Goal: Information Seeking & Learning: Learn about a topic

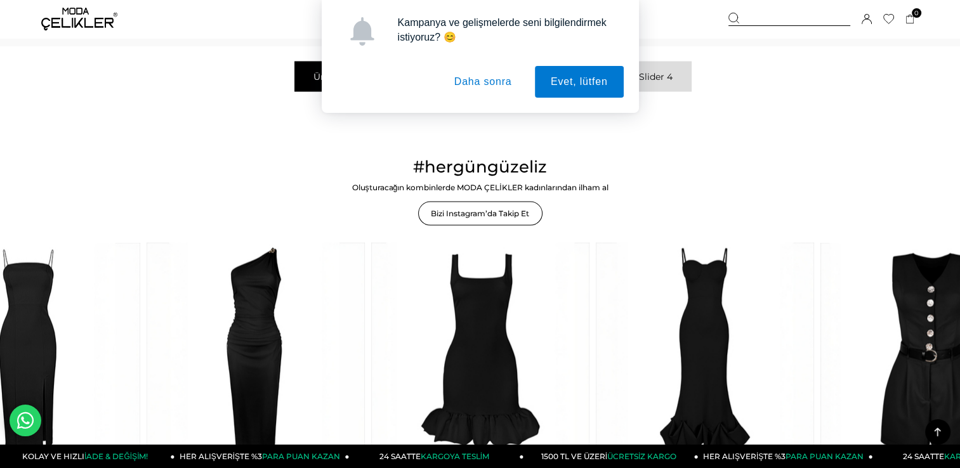
scroll to position [2665, 0]
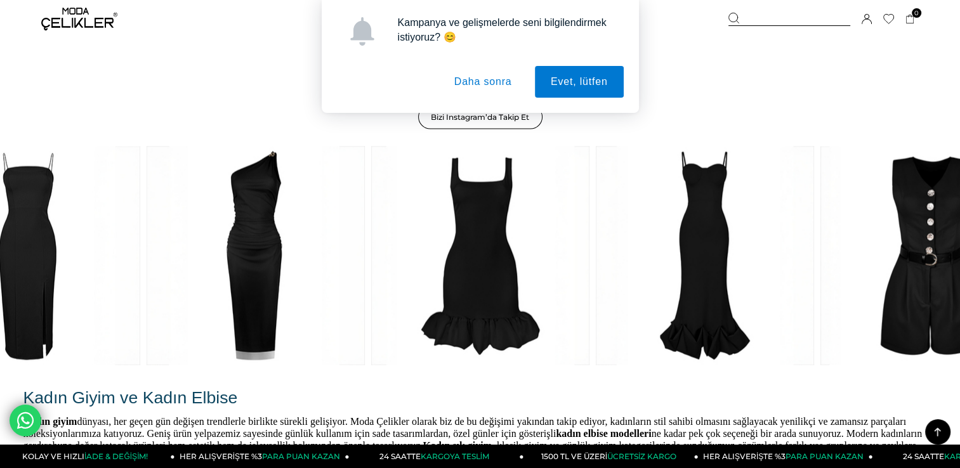
click at [497, 90] on button "Daha sonra" at bounding box center [482, 82] width 89 height 32
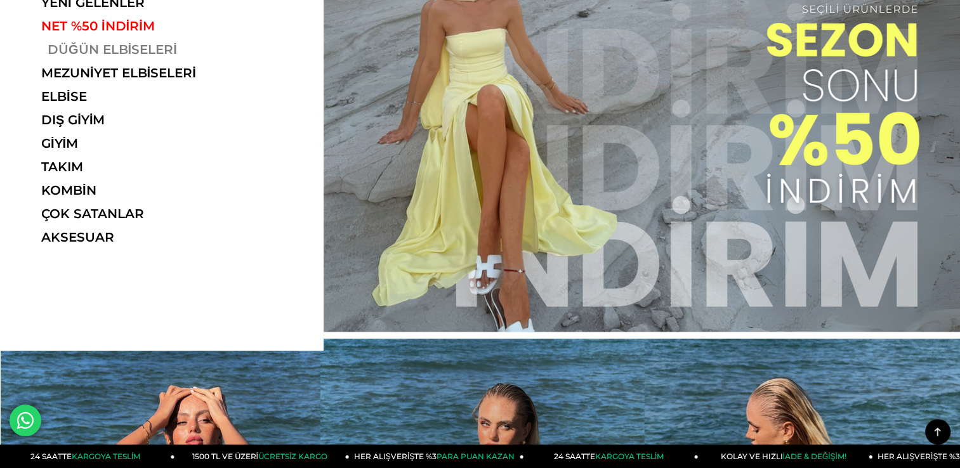
scroll to position [0, 0]
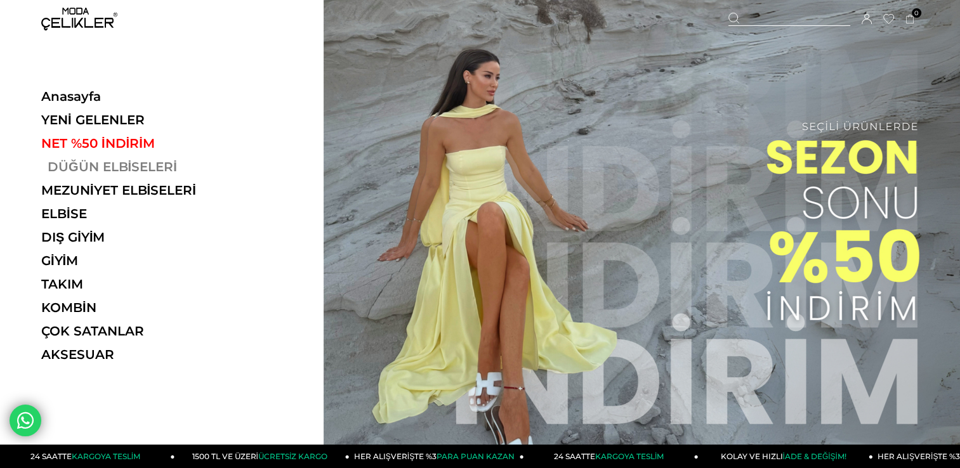
click at [124, 164] on link "DÜĞÜN ELBİSELERİ" at bounding box center [128, 166] width 175 height 15
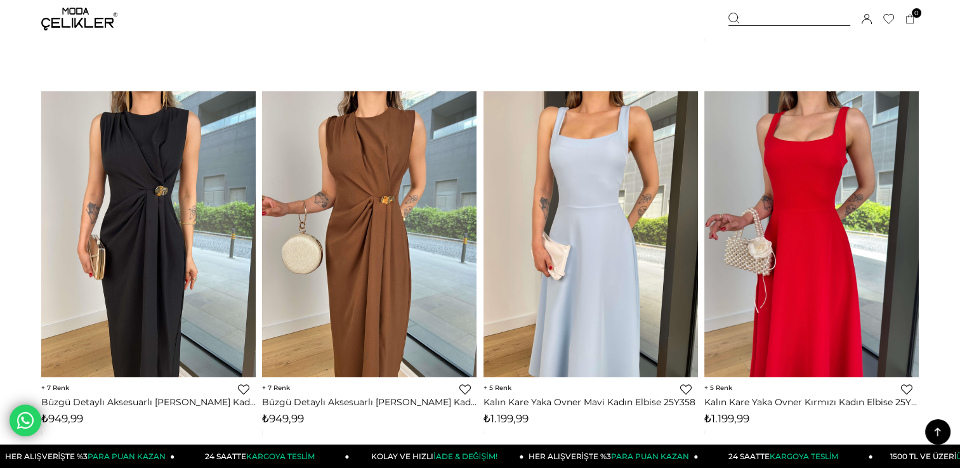
scroll to position [7552, 0]
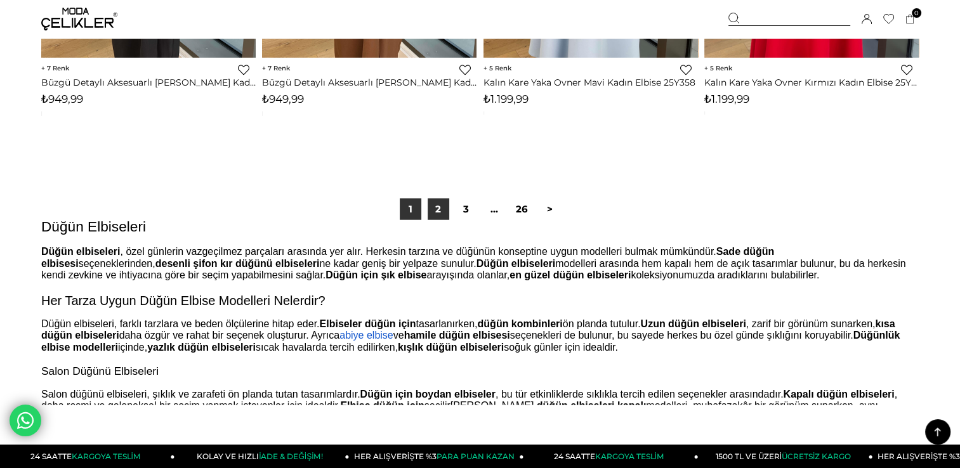
click at [438, 210] on link "2" at bounding box center [439, 210] width 22 height 22
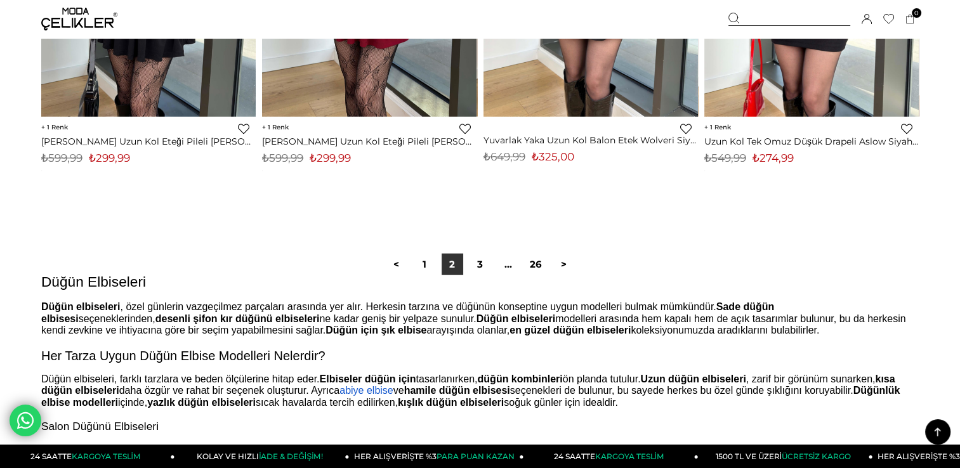
scroll to position [7996, 0]
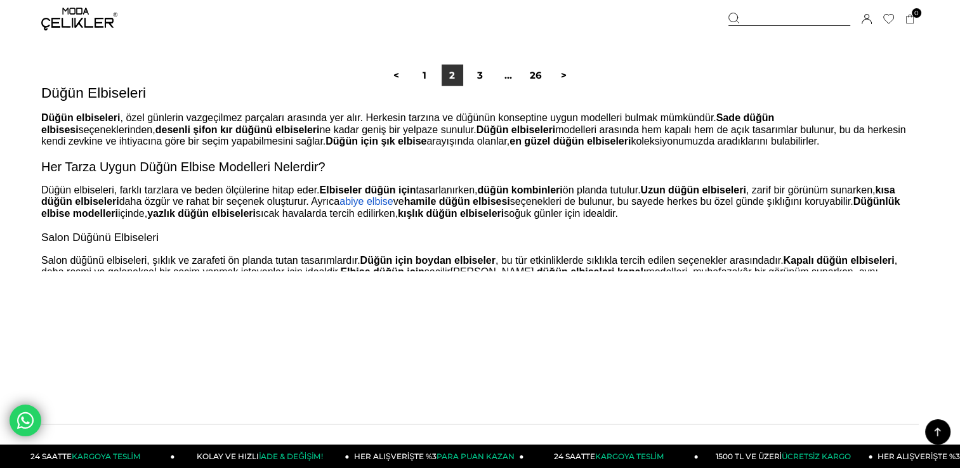
click at [463, 80] on div "< 1 2 3 ... 26 >" at bounding box center [480, 76] width 195 height 22
click at [470, 80] on link "3" at bounding box center [481, 76] width 22 height 22
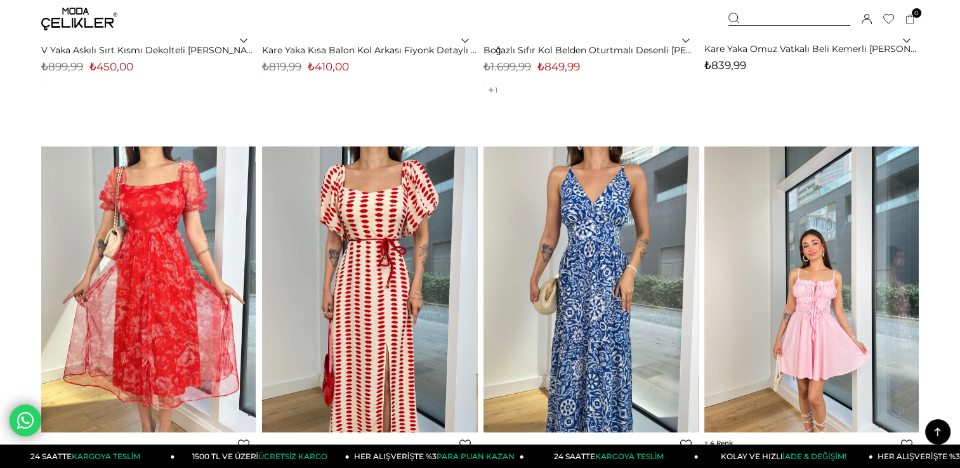
scroll to position [7678, 0]
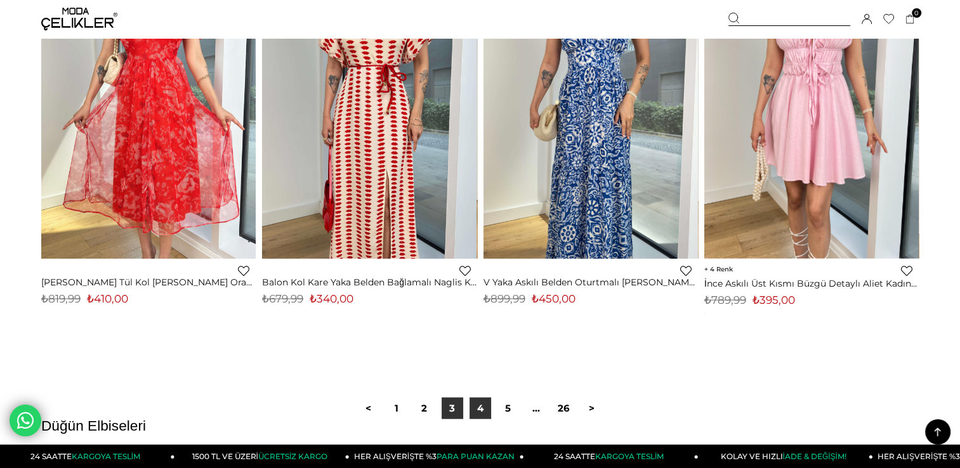
click at [475, 409] on link "4" at bounding box center [481, 409] width 22 height 22
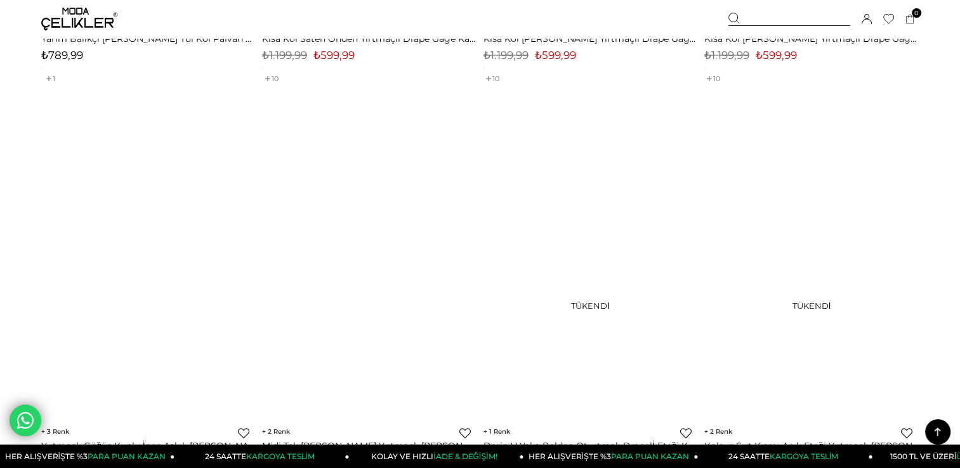
scroll to position [7996, 0]
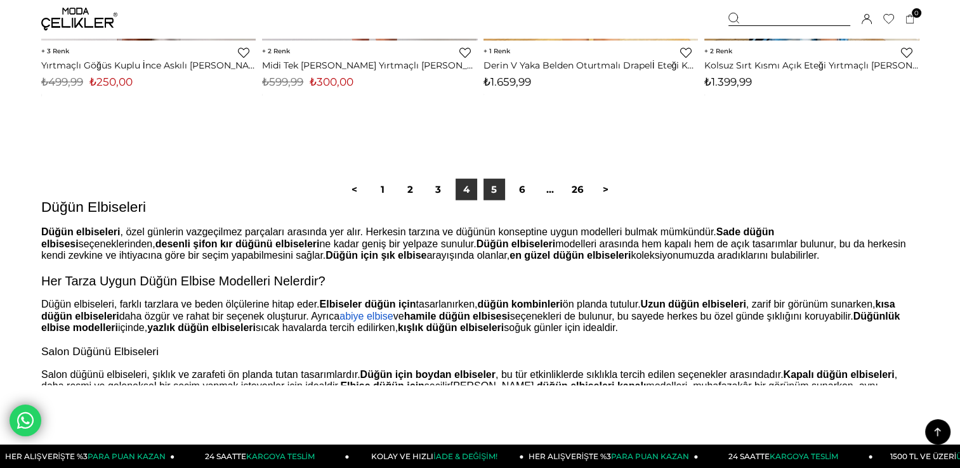
click at [494, 193] on link "5" at bounding box center [495, 190] width 22 height 22
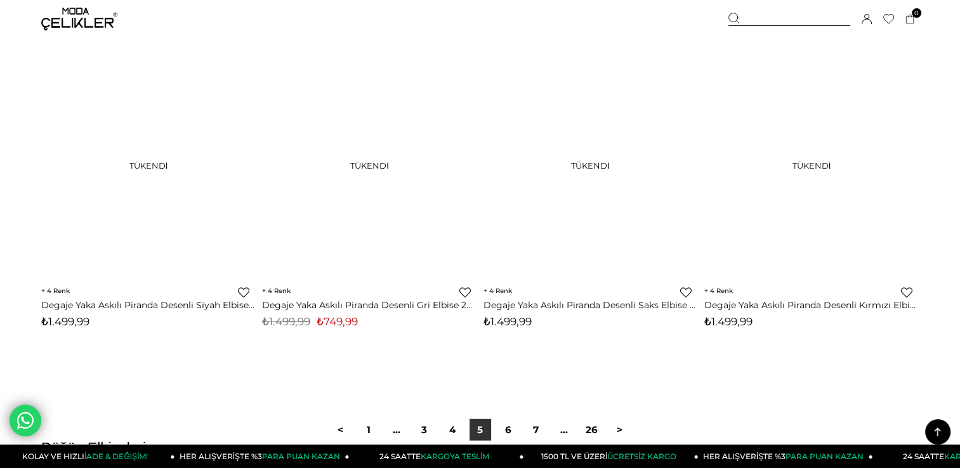
scroll to position [7678, 0]
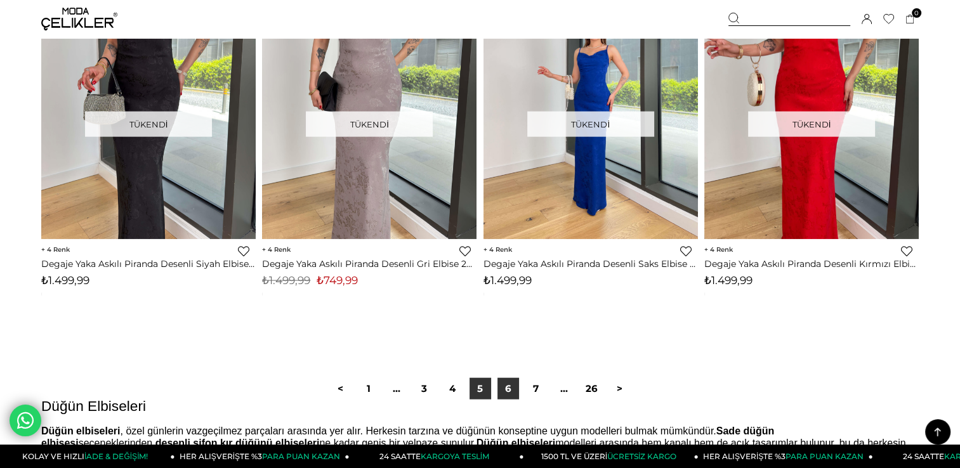
click at [508, 394] on link "6" at bounding box center [509, 389] width 22 height 22
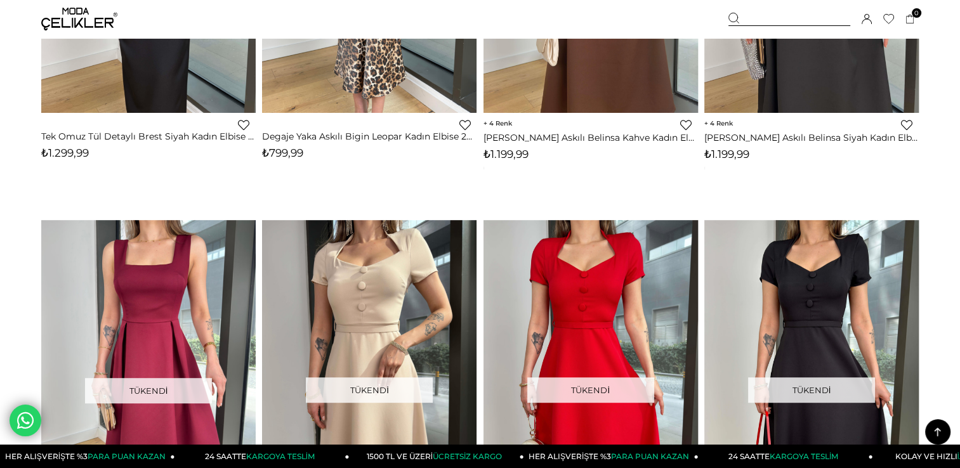
scroll to position [5455, 0]
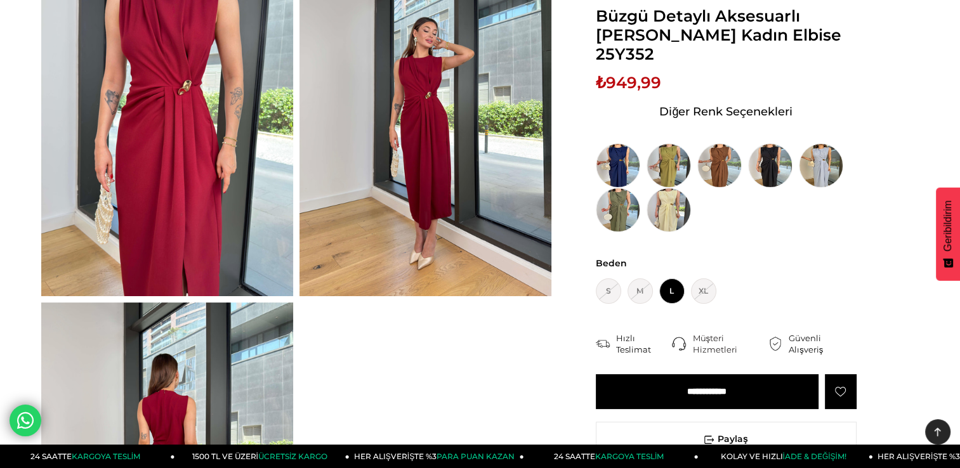
scroll to position [63, 0]
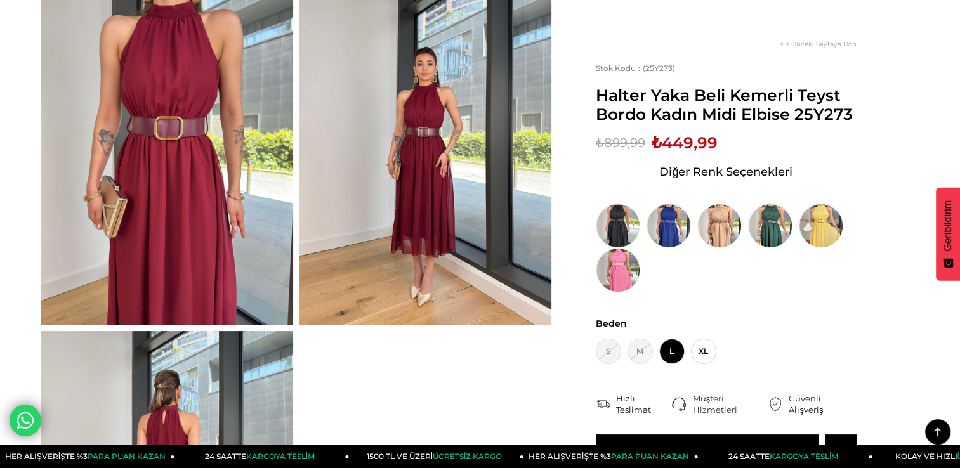
scroll to position [63, 0]
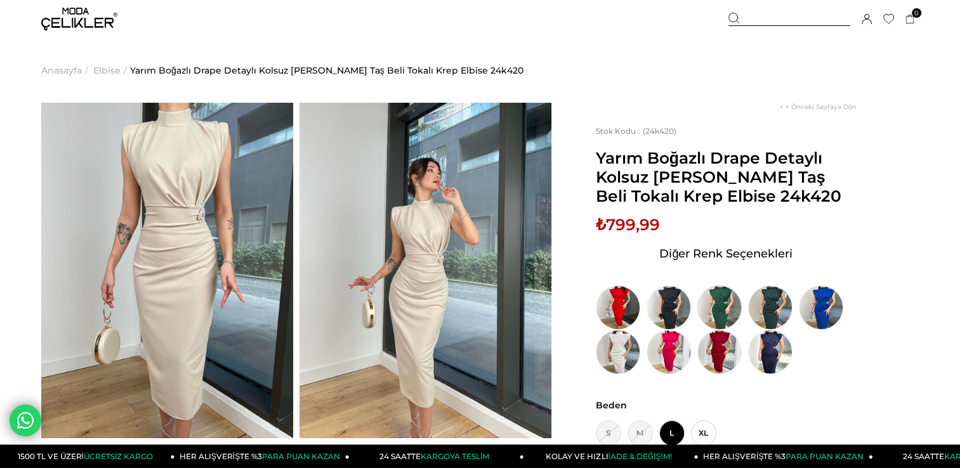
click at [714, 310] on img at bounding box center [719, 308] width 44 height 44
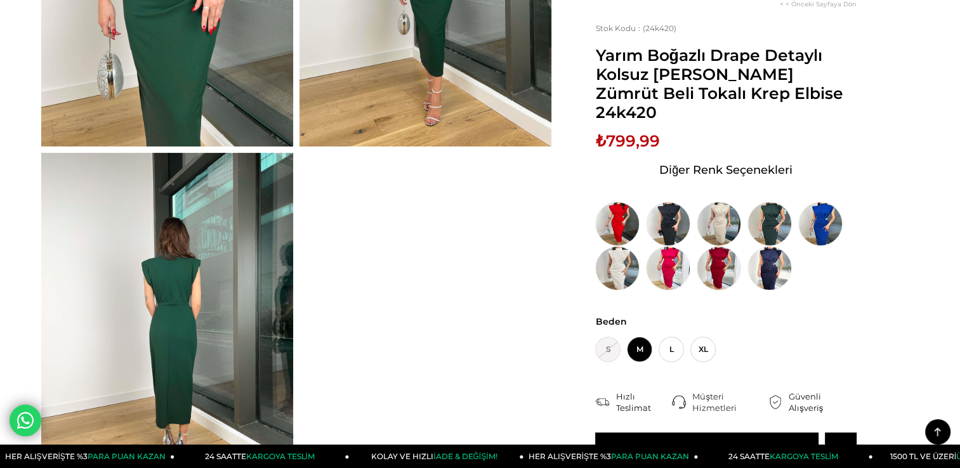
scroll to position [127, 0]
